Goal: Transaction & Acquisition: Book appointment/travel/reservation

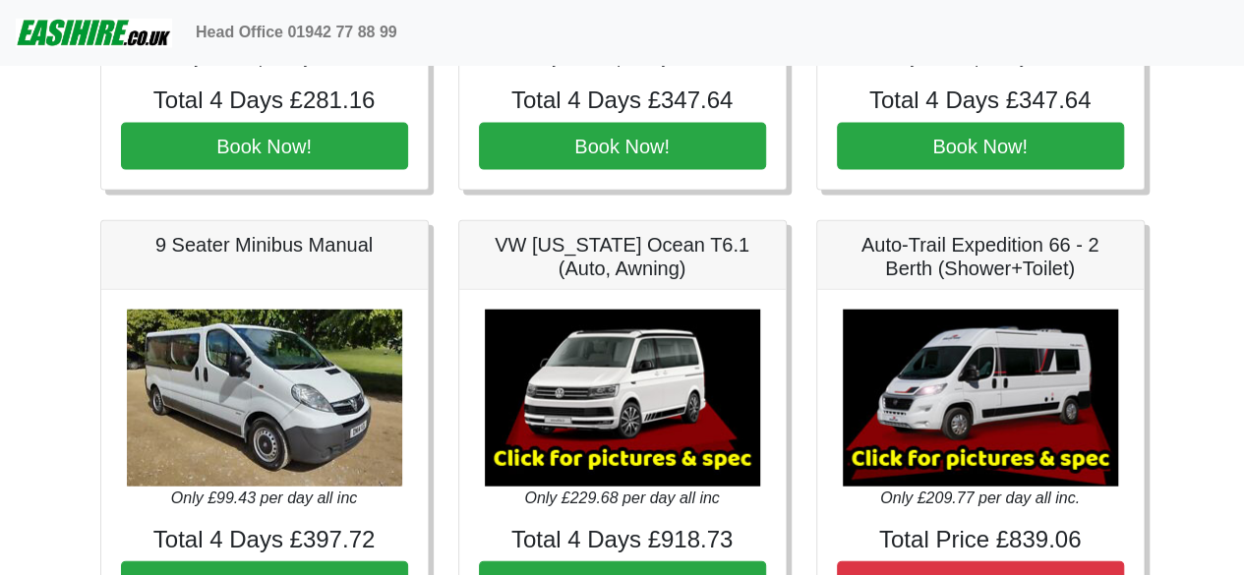
scroll to position [2164, 0]
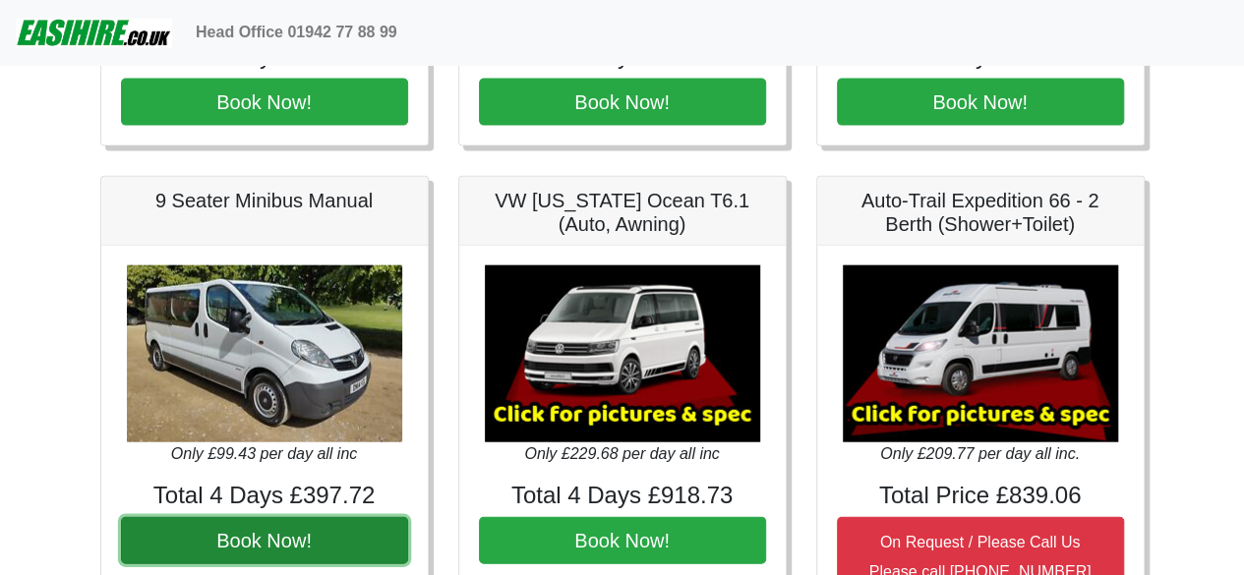
click at [288, 524] on button "Book Now!" at bounding box center [264, 540] width 287 height 47
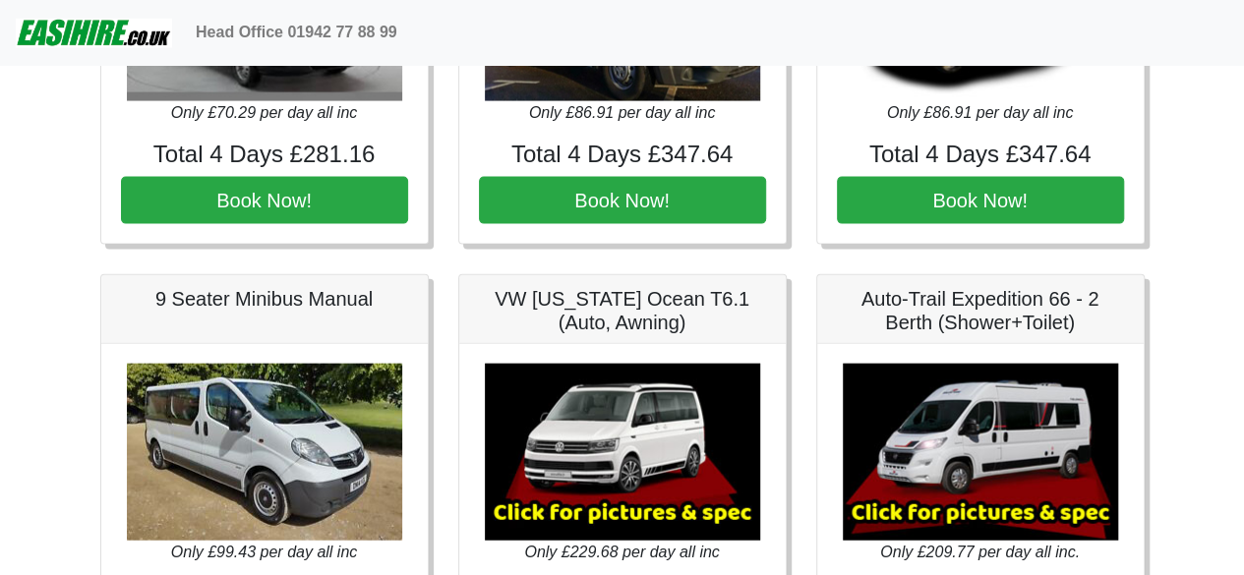
scroll to position [2262, 0]
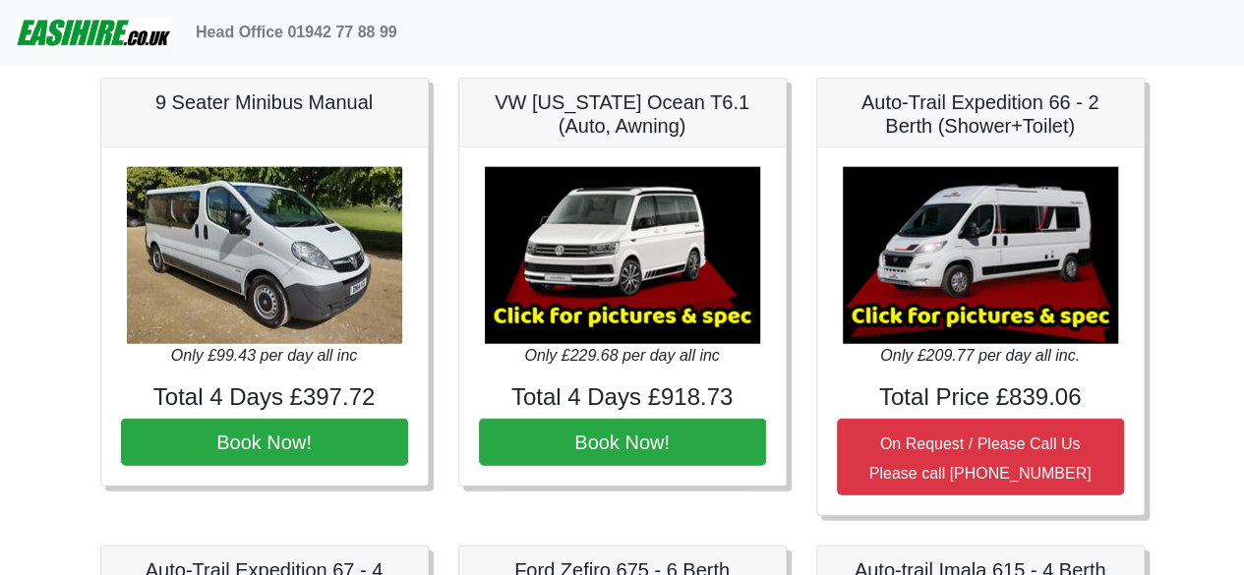
click at [266, 232] on img at bounding box center [264, 255] width 275 height 177
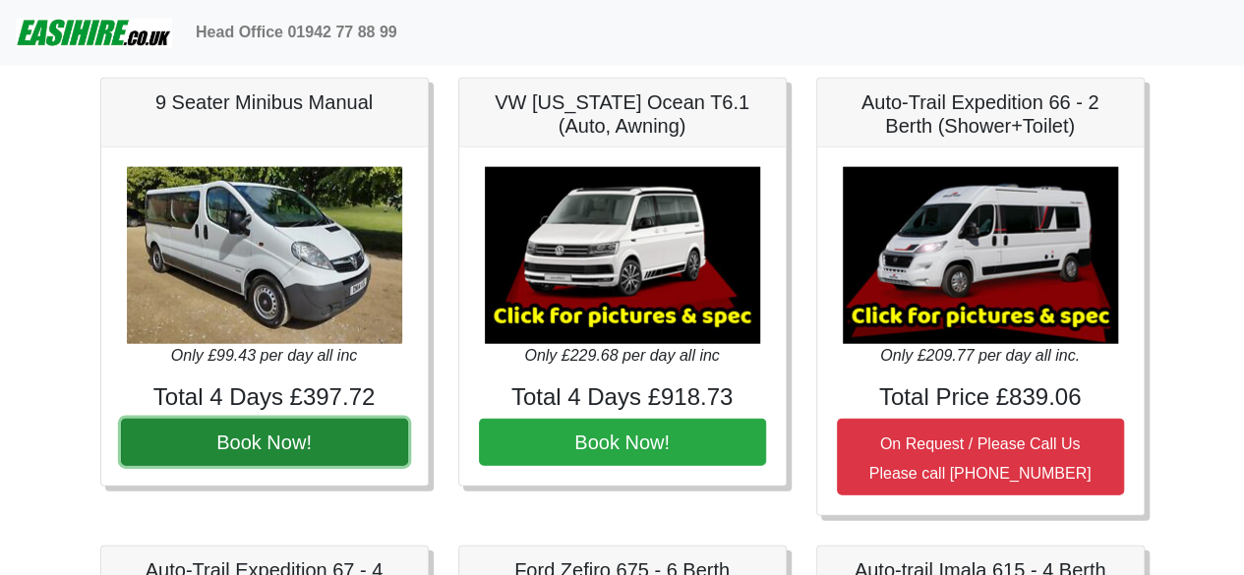
click at [315, 434] on button "Book Now!" at bounding box center [264, 442] width 287 height 47
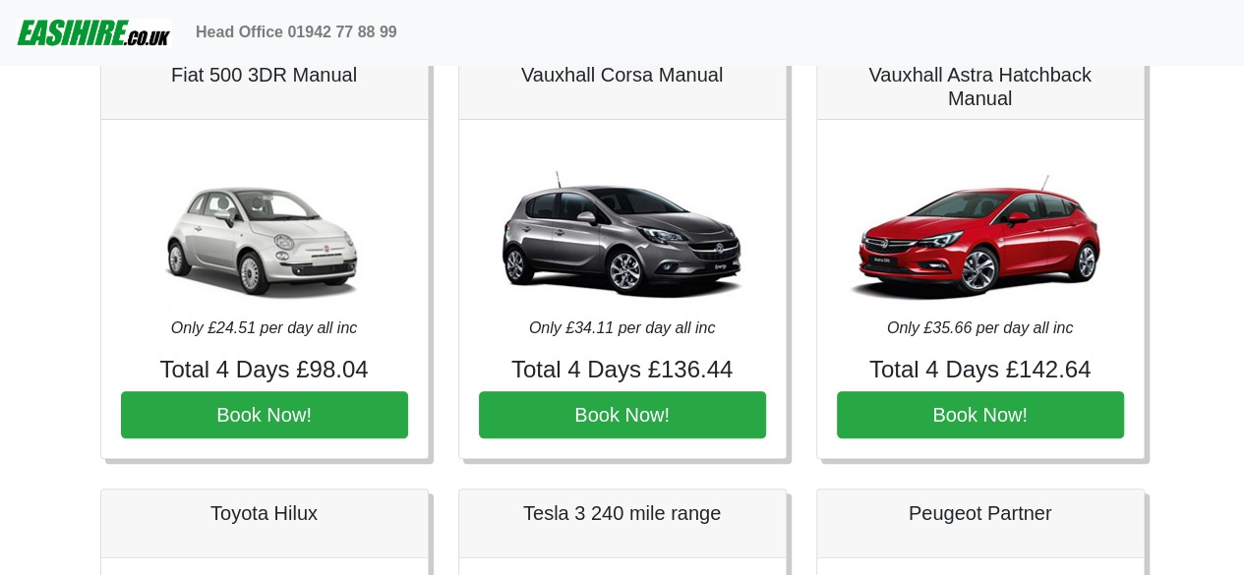
scroll to position [0, 0]
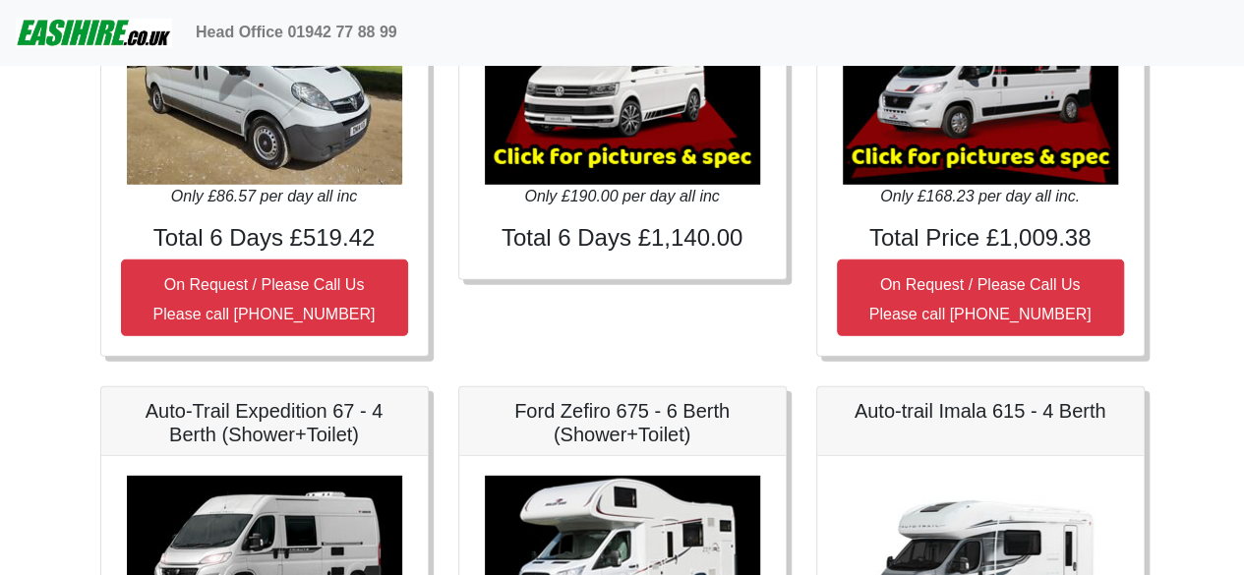
scroll to position [2656, 0]
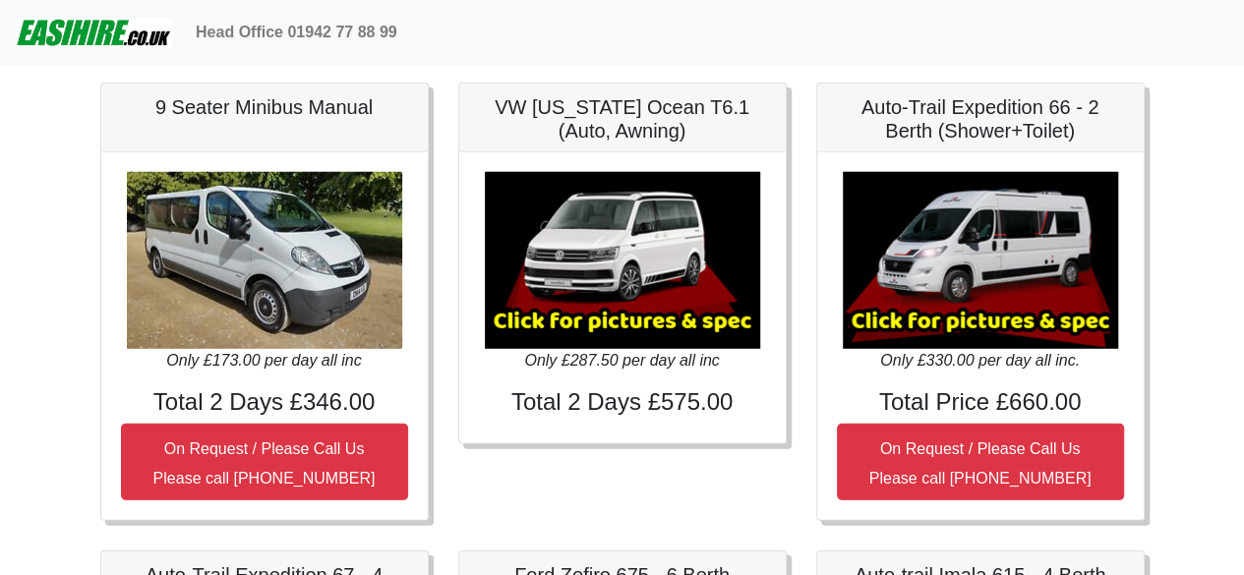
scroll to position [2557, 0]
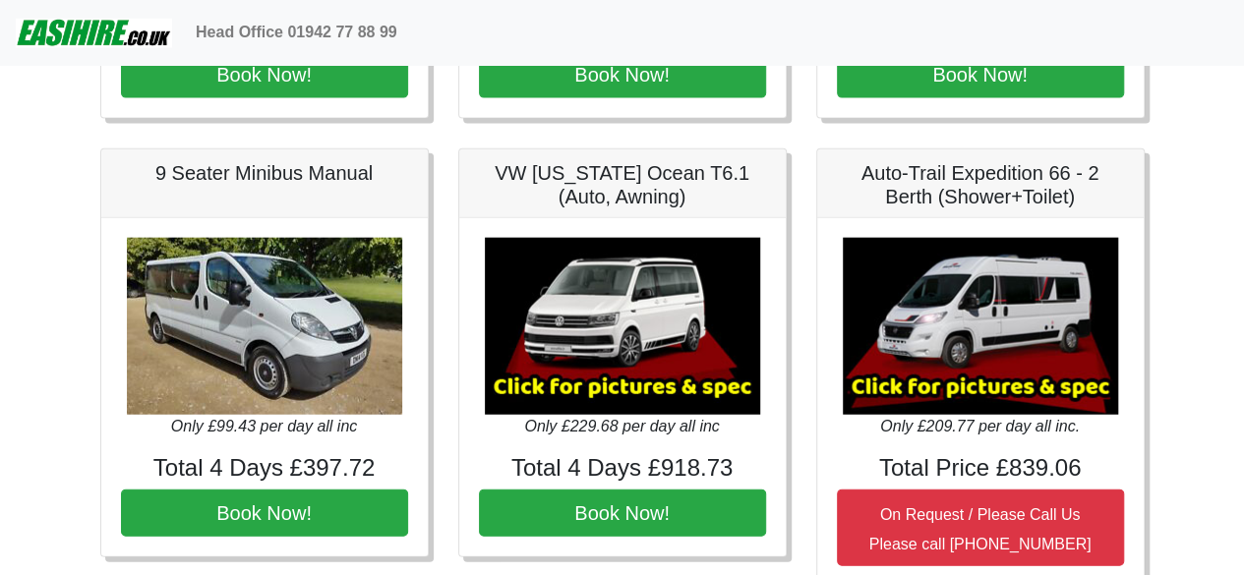
scroll to position [2262, 0]
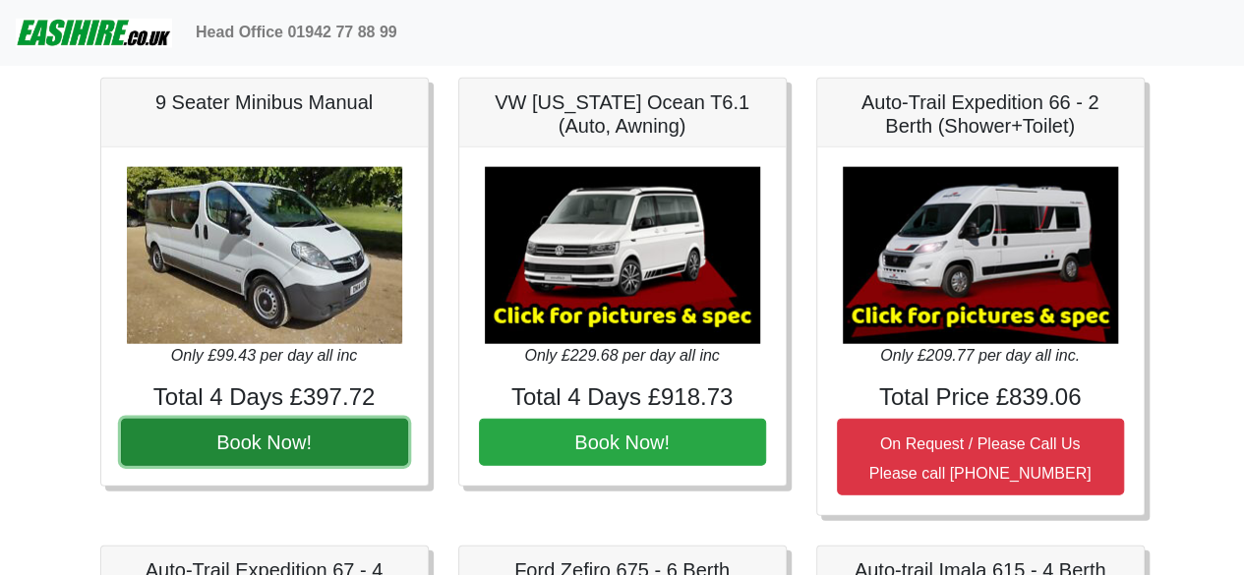
click at [240, 435] on button "Book Now!" at bounding box center [264, 442] width 287 height 47
